Goal: Information Seeking & Learning: Learn about a topic

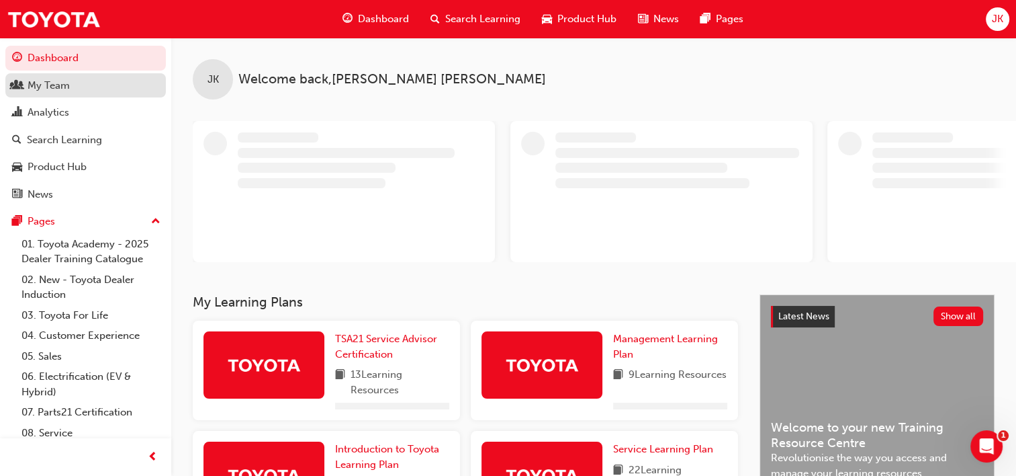
click at [36, 89] on div "My Team" at bounding box center [49, 85] width 42 height 15
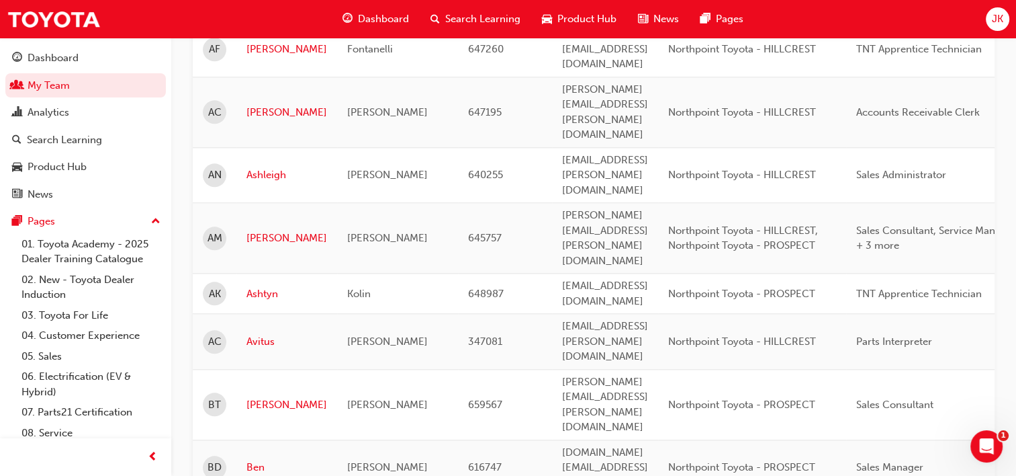
scroll to position [1696, 0]
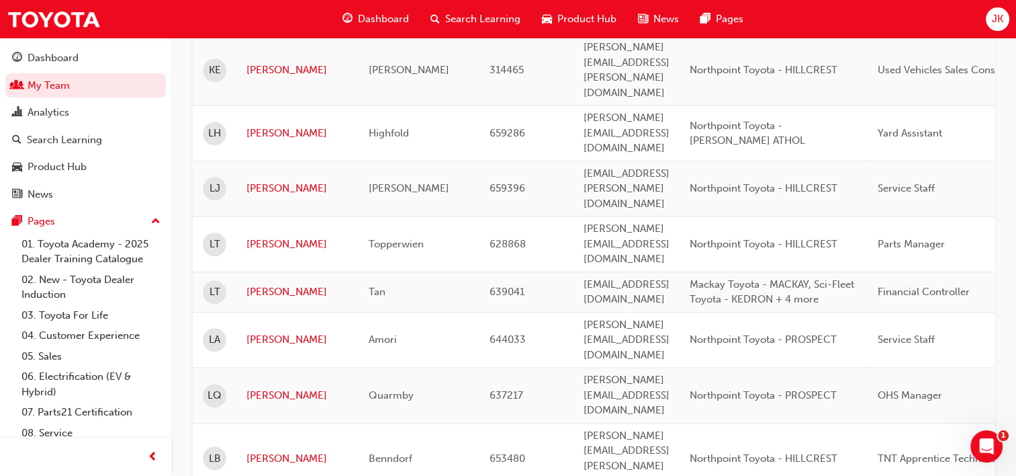
scroll to position [1333, 0]
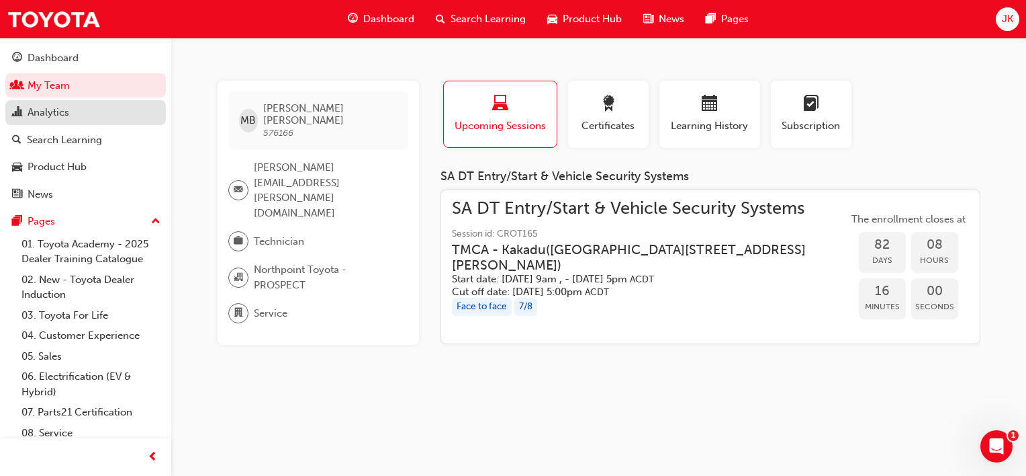
click at [66, 109] on div "Analytics" at bounding box center [49, 112] width 42 height 15
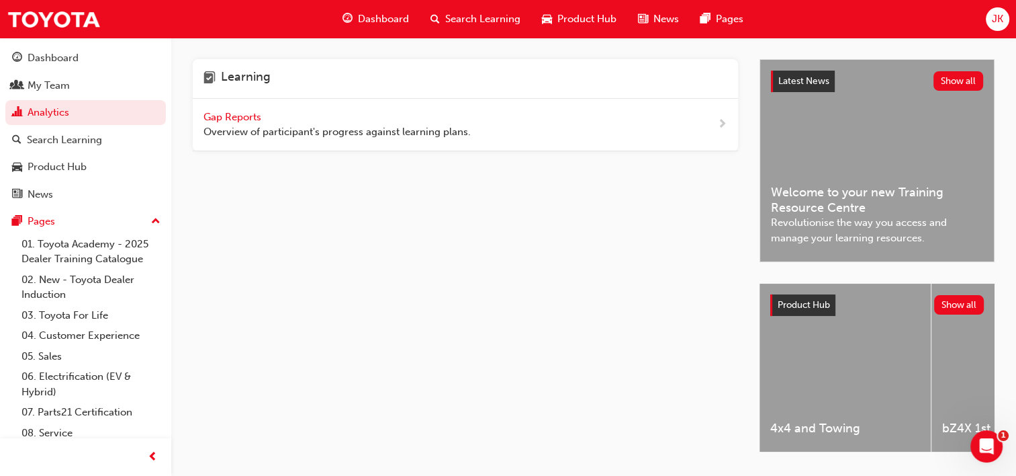
click at [225, 117] on span "Gap Reports" at bounding box center [234, 117] width 60 height 12
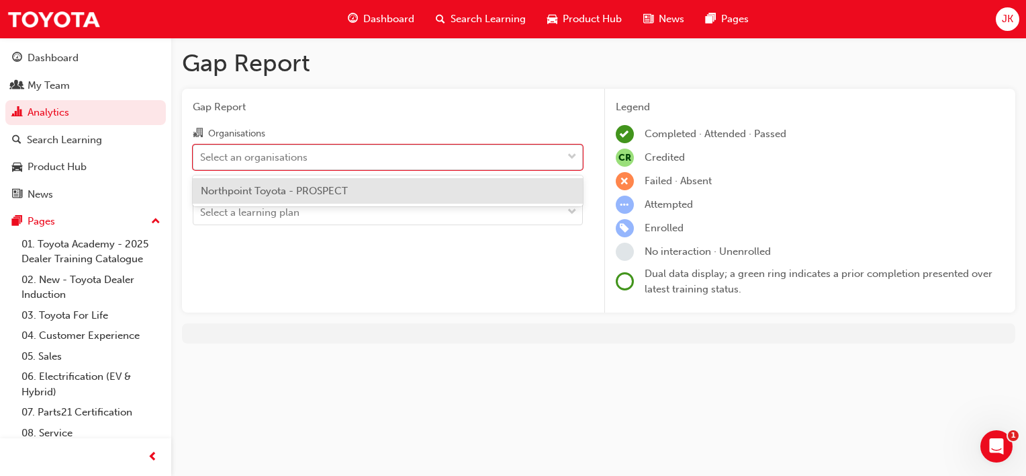
click at [359, 161] on div "Select an organisations" at bounding box center [377, 157] width 369 height 24
click at [202, 161] on input "Organisations option Northpoint Toyota - PROSPECT focused, 1 of 1. 1 result ava…" at bounding box center [200, 155] width 1 height 11
click at [328, 195] on span "Northpoint Toyota - PROSPECT" at bounding box center [274, 191] width 147 height 12
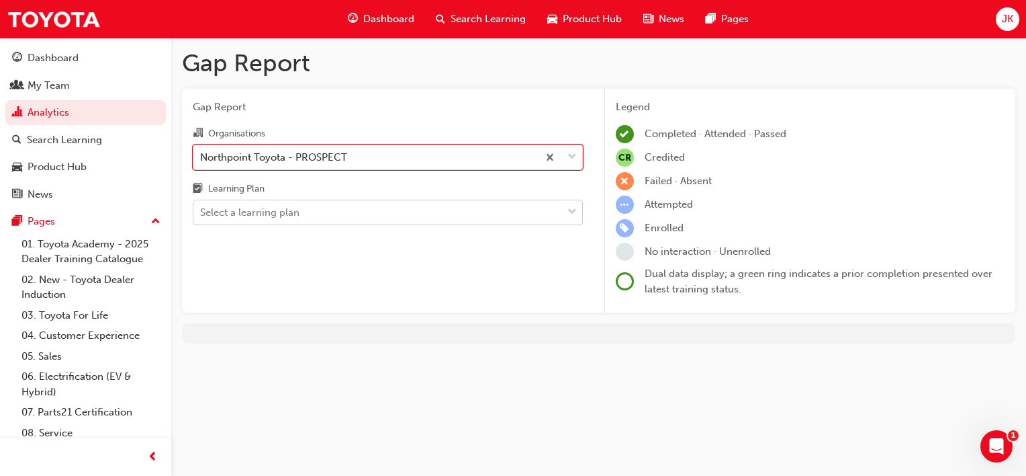
click at [297, 218] on div "Select a learning plan" at bounding box center [249, 212] width 99 height 15
click at [202, 218] on input "Learning Plan Select a learning plan" at bounding box center [200, 211] width 1 height 11
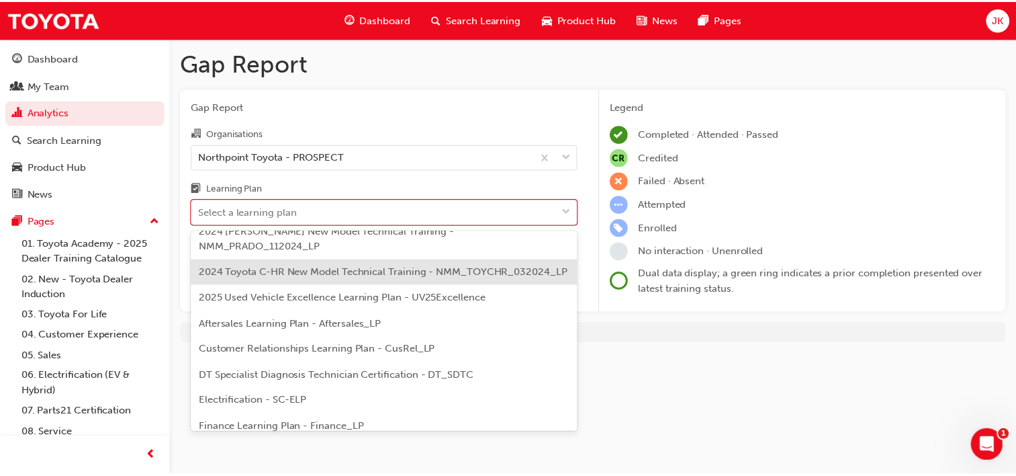
scroll to position [134, 0]
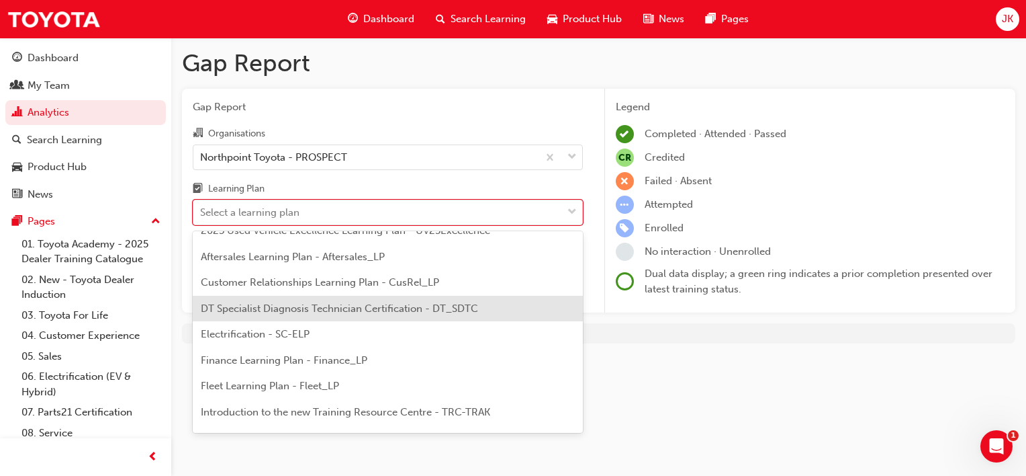
click at [288, 310] on span "DT Specialist Diagnosis Technician Certification - DT_SDTC" at bounding box center [339, 308] width 277 height 12
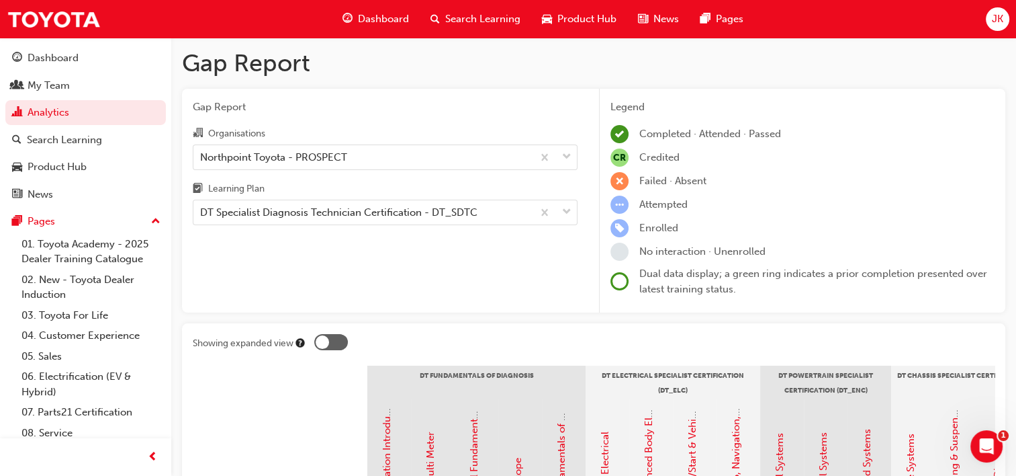
click at [464, 17] on span "Search Learning" at bounding box center [482, 18] width 75 height 15
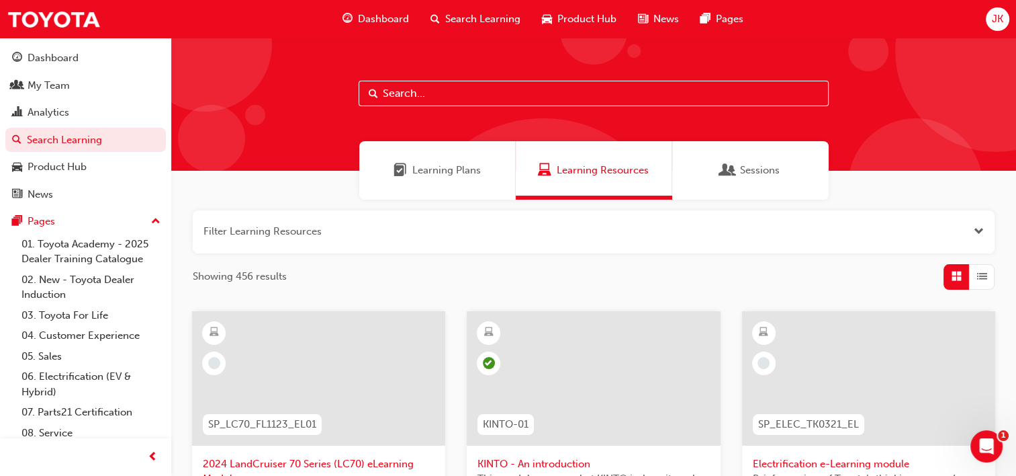
click at [449, 91] on input "text" at bounding box center [594, 94] width 470 height 26
type input "mentor"
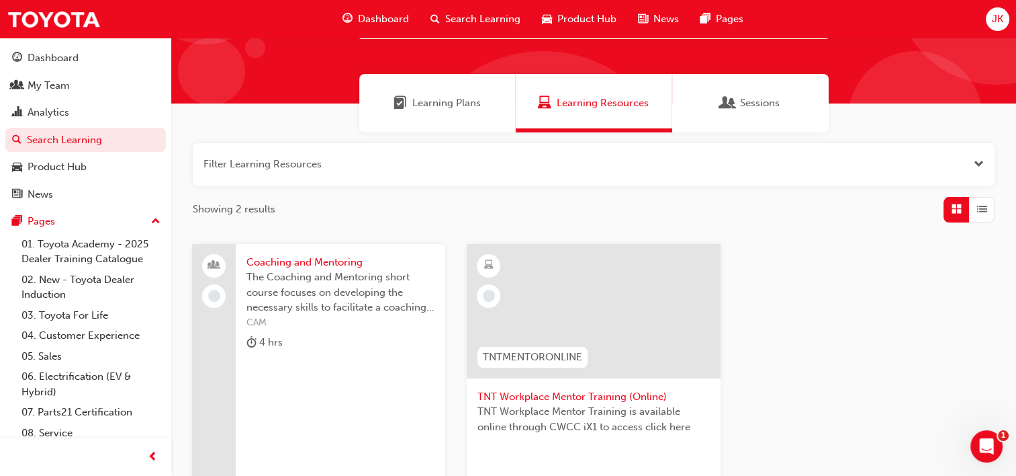
scroll to position [202, 0]
